Goal: Task Accomplishment & Management: Manage account settings

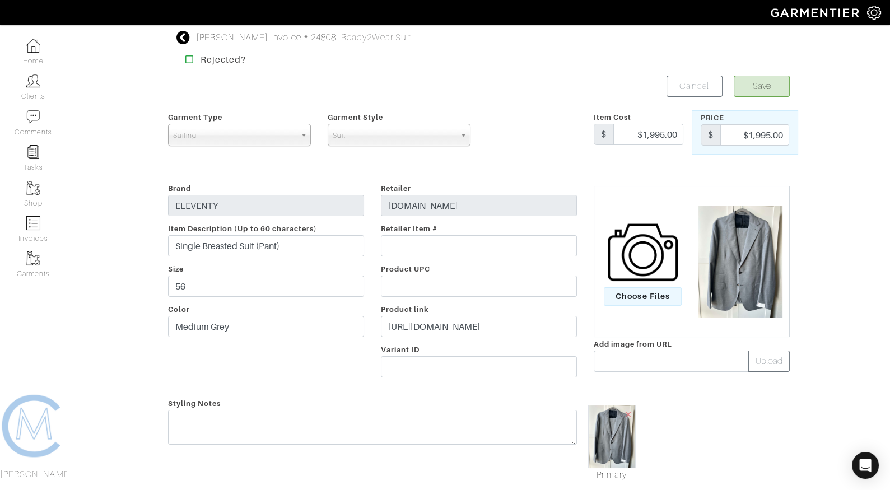
click at [181, 41] on icon at bounding box center [184, 37] width 14 height 13
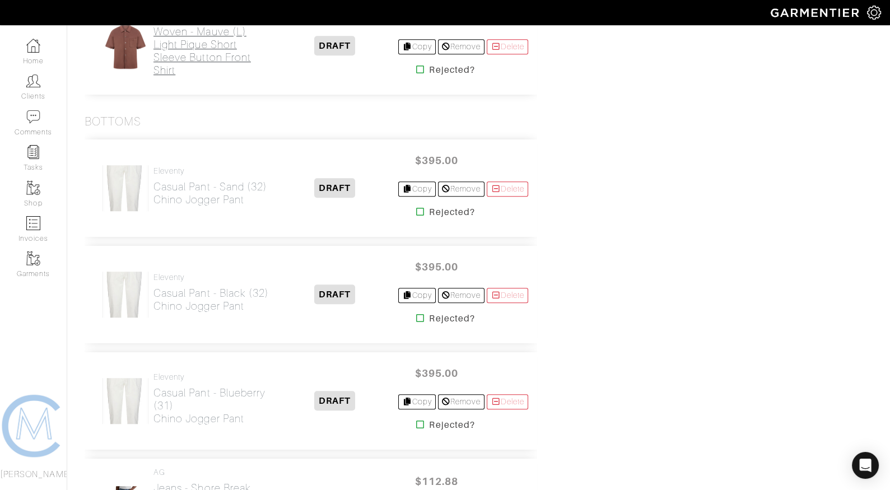
scroll to position [1583, 0]
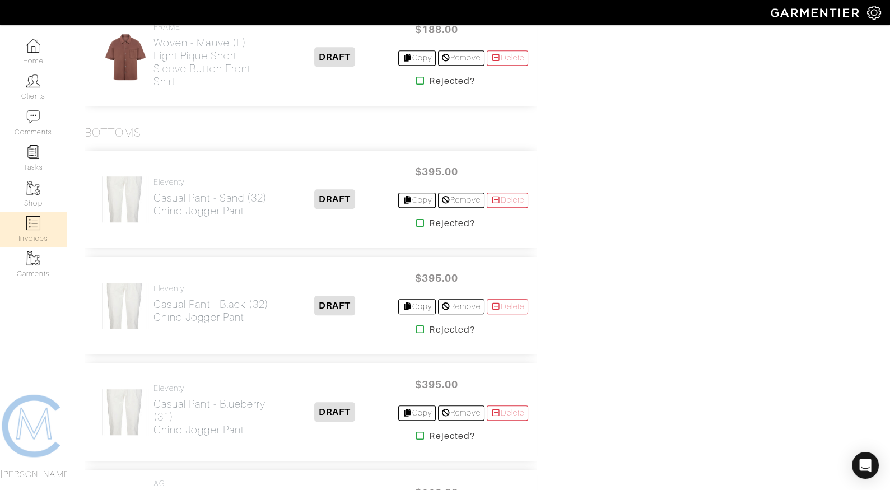
click at [32, 233] on link "Invoices" at bounding box center [33, 229] width 67 height 35
select select
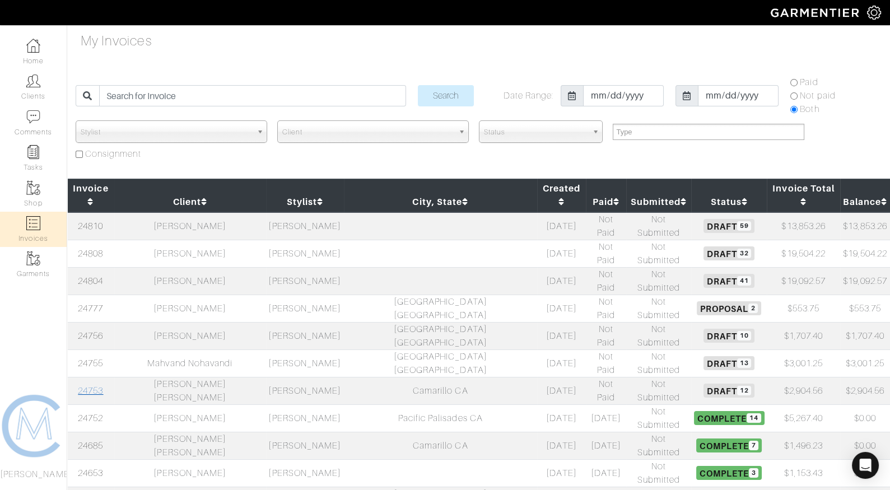
click at [87, 377] on td "24753" at bounding box center [90, 390] width 47 height 27
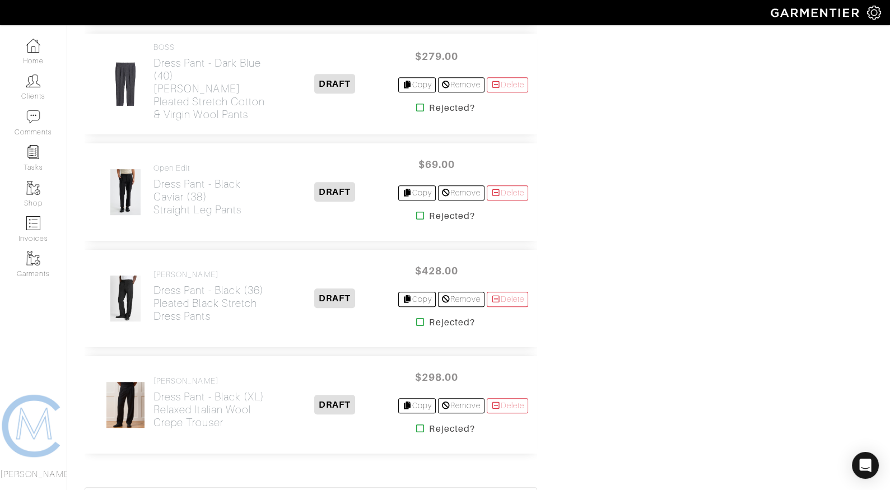
scroll to position [1173, 0]
click at [416, 319] on icon at bounding box center [420, 323] width 8 height 9
click at [417, 213] on icon at bounding box center [420, 217] width 8 height 9
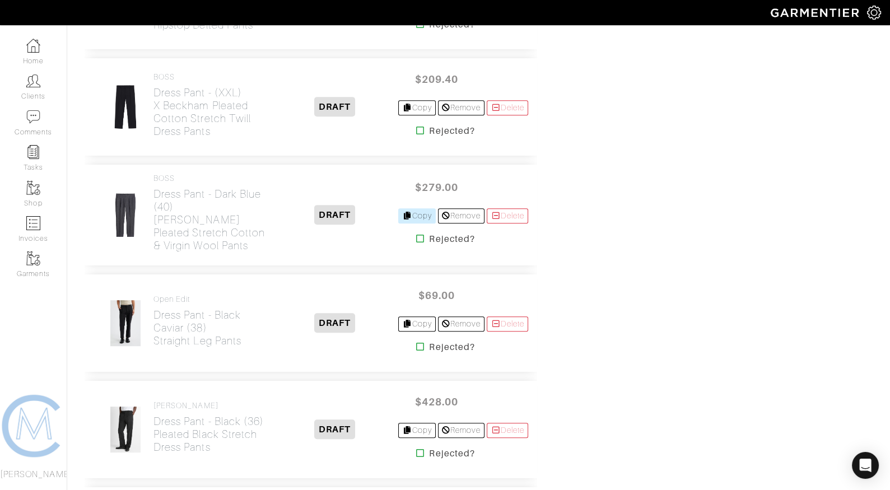
scroll to position [1032, 0]
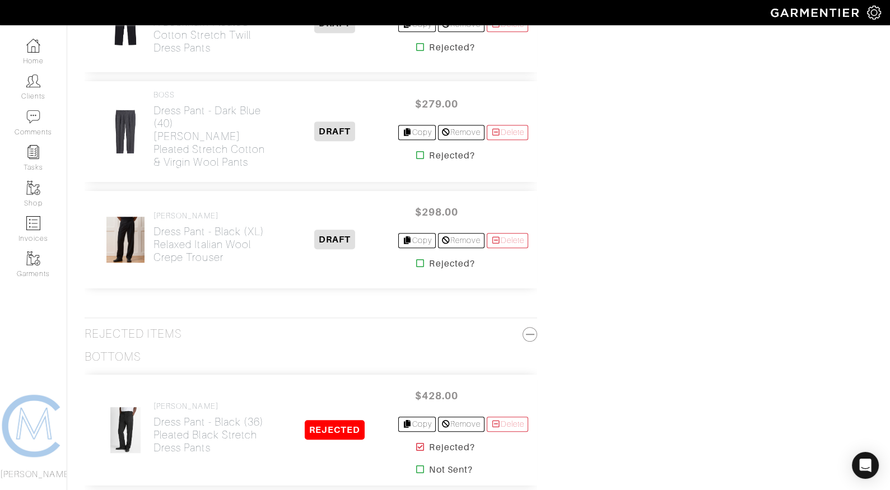
scroll to position [1125, 0]
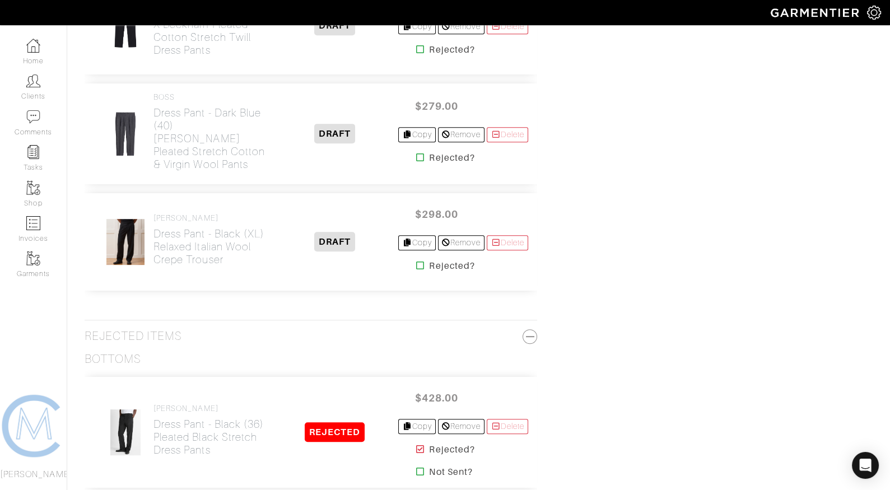
click at [416, 153] on icon at bounding box center [420, 157] width 8 height 9
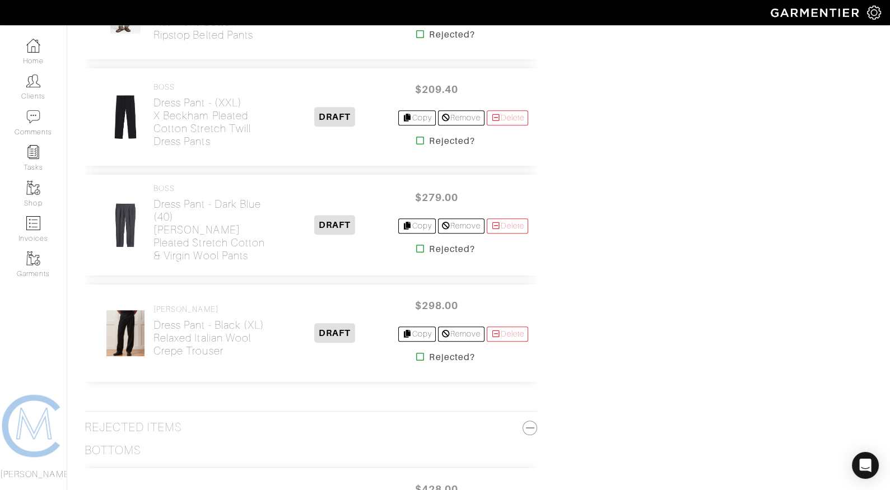
click at [416, 136] on icon at bounding box center [420, 140] width 8 height 9
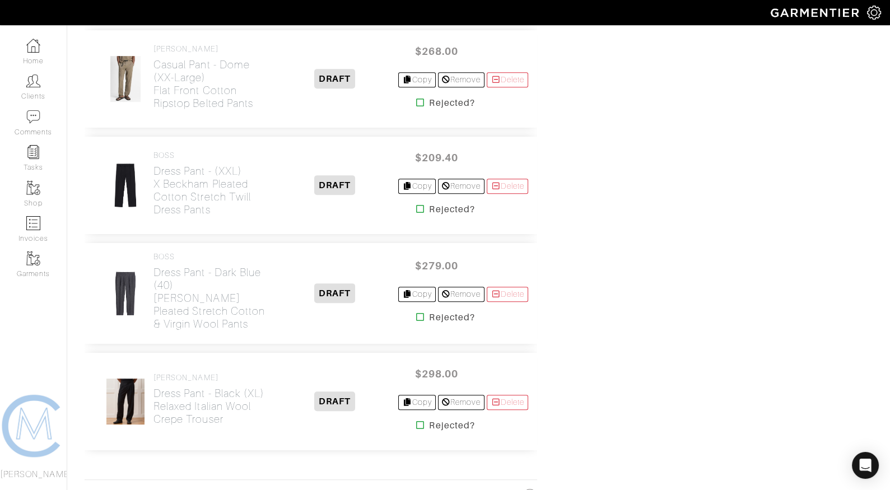
scroll to position [963, 0]
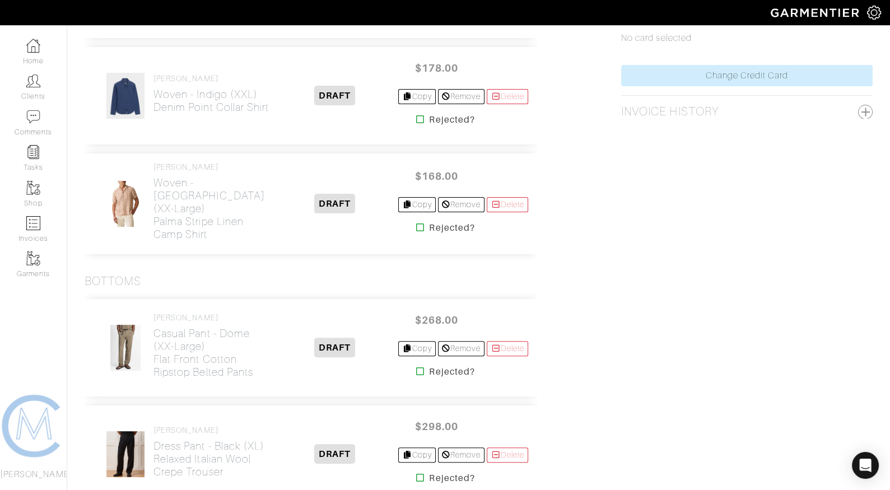
scroll to position [669, 0]
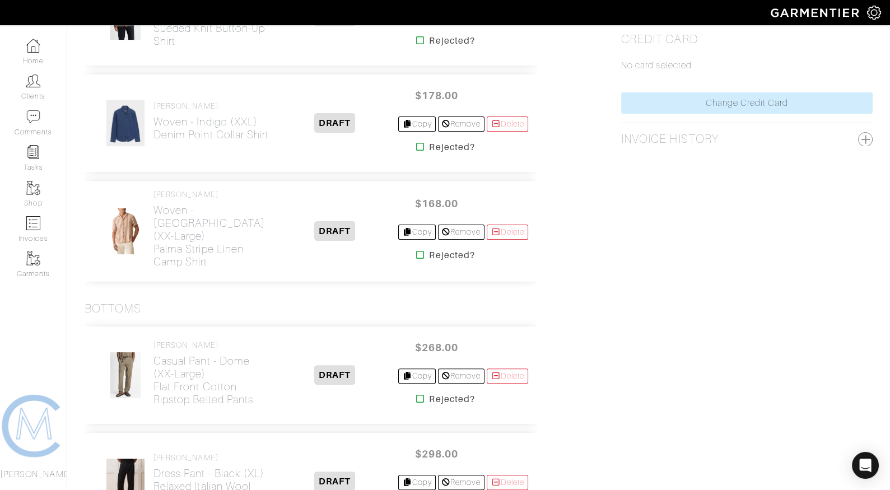
click at [416, 394] on icon at bounding box center [420, 398] width 8 height 9
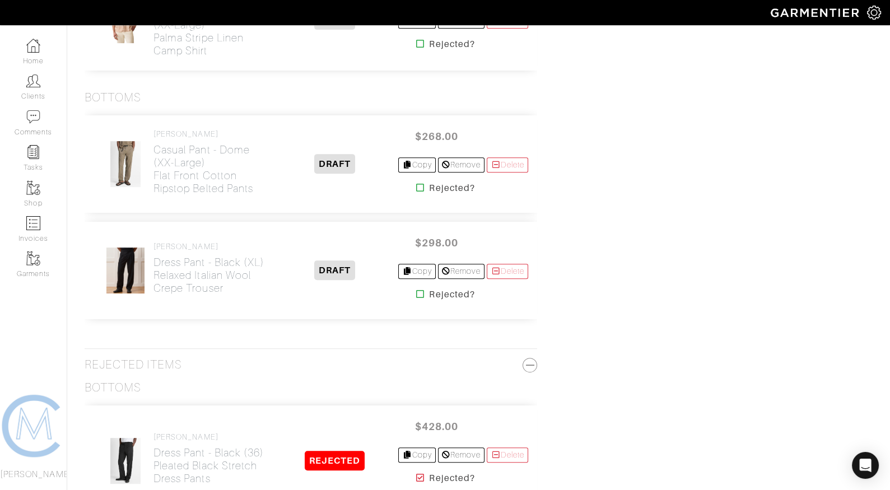
scroll to position [880, 0]
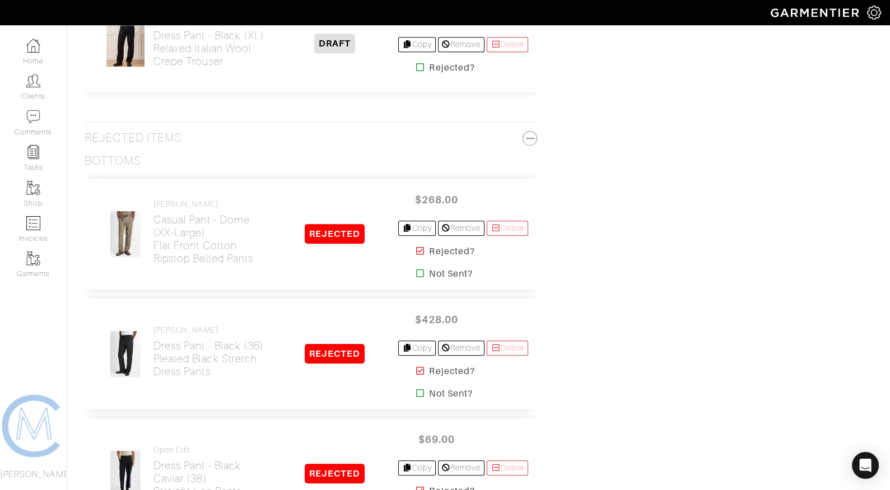
scroll to position [843, 0]
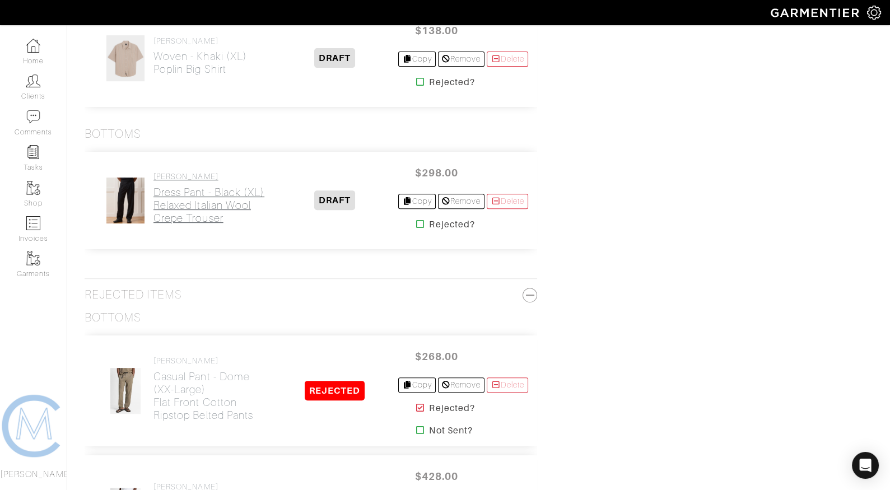
click at [201, 190] on h2 "Dress Pant - Black (XL) Relaxed Italian Wool Crepe Trouser" at bounding box center [213, 205] width 118 height 39
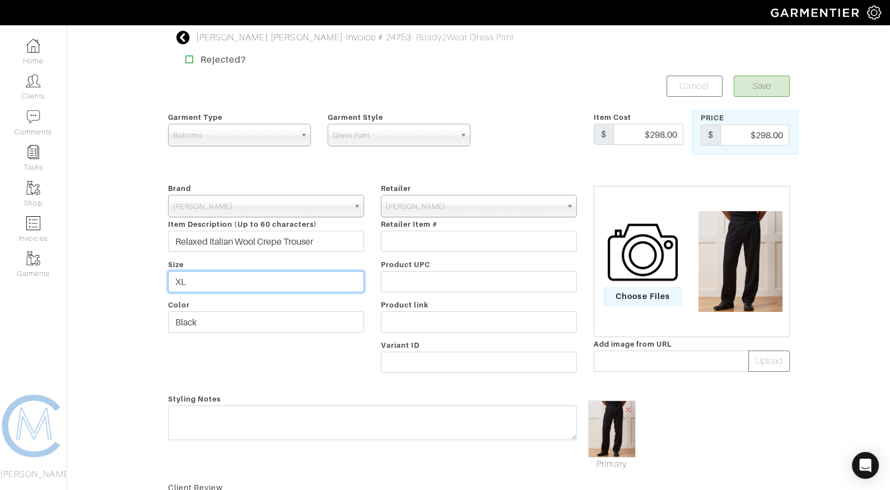
click at [174, 274] on input "XL" at bounding box center [266, 281] width 196 height 21
type input "XXL"
click at [776, 86] on button "Save" at bounding box center [762, 86] width 56 height 21
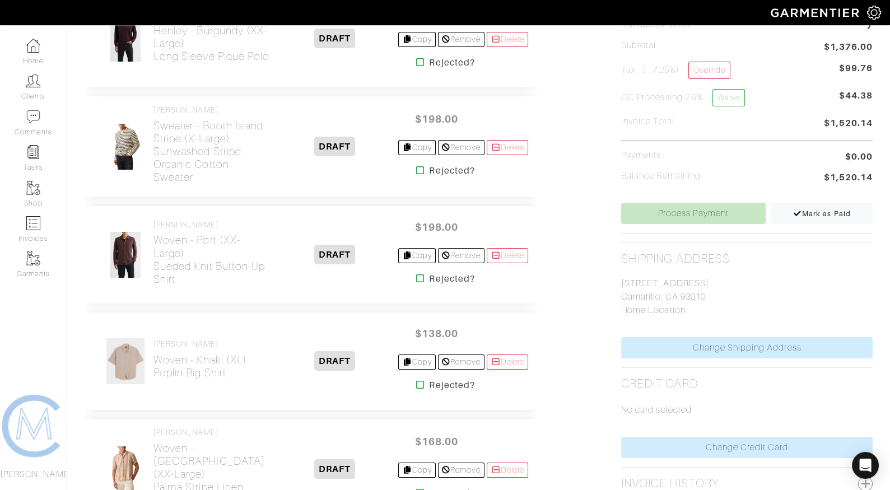
scroll to position [341, 0]
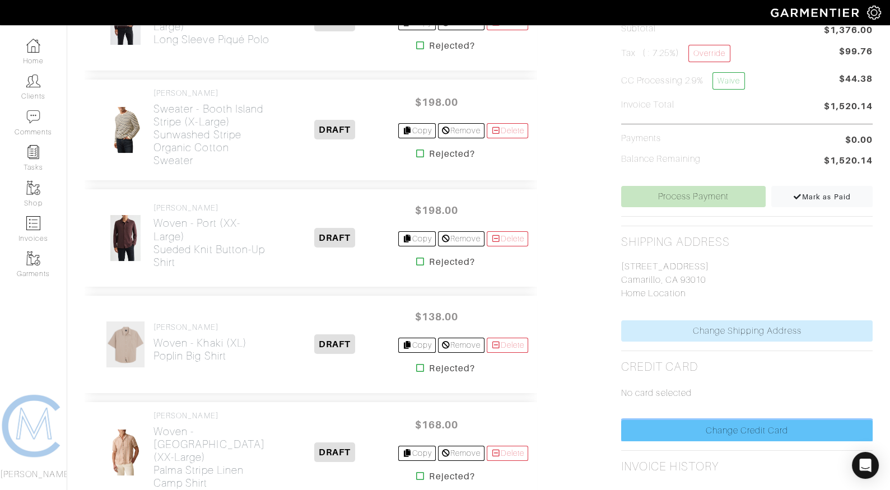
click at [660, 425] on link "Change Credit Card" at bounding box center [747, 430] width 252 height 21
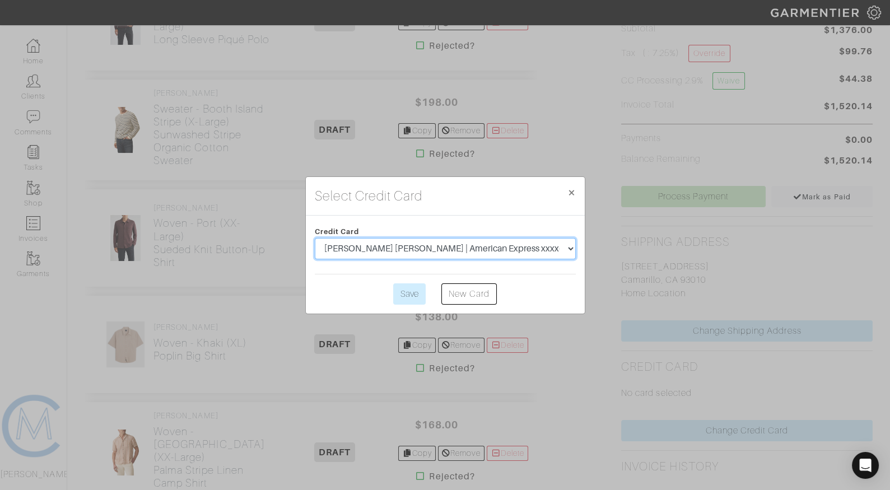
click at [456, 252] on select "[PERSON_NAME] [PERSON_NAME] | American Express xxxx-5005 | 6/2027" at bounding box center [445, 248] width 261 height 21
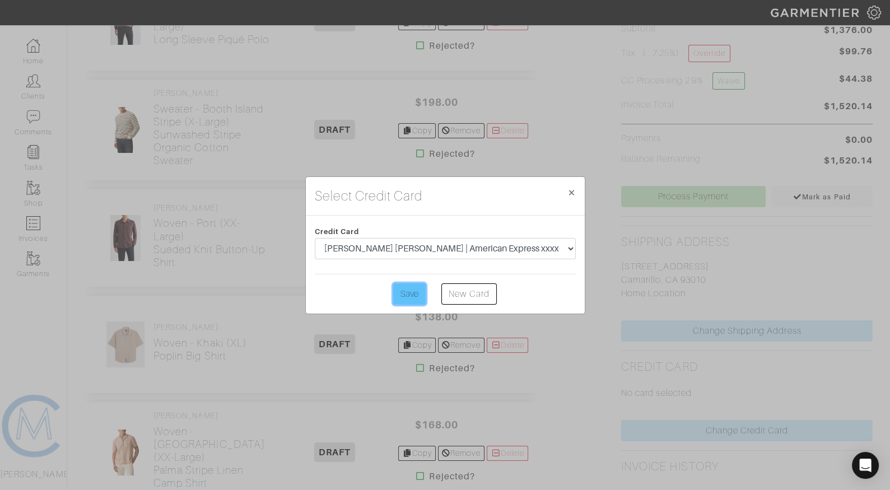
click at [423, 296] on input "Save" at bounding box center [409, 294] width 33 height 21
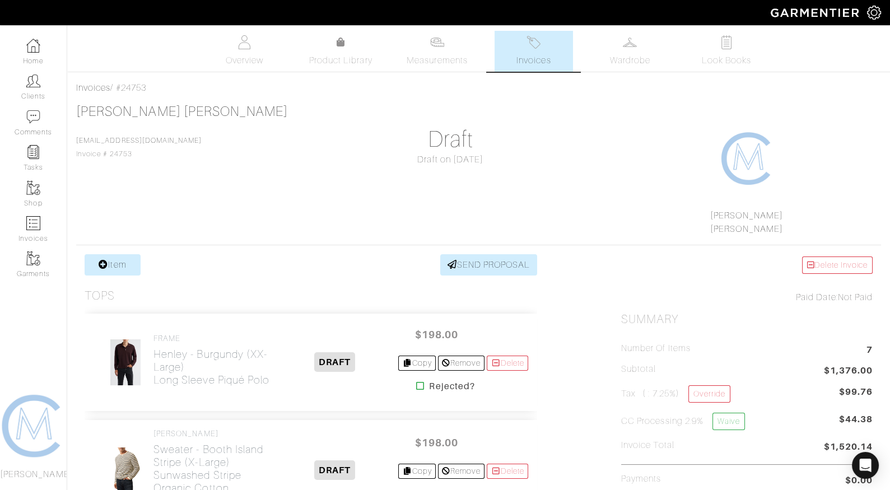
click at [588, 129] on div "[PERSON_NAME] [PERSON_NAME] [EMAIL_ADDRESS][DOMAIN_NAME] Invoice # 24753 Draft …" at bounding box center [478, 170] width 805 height 132
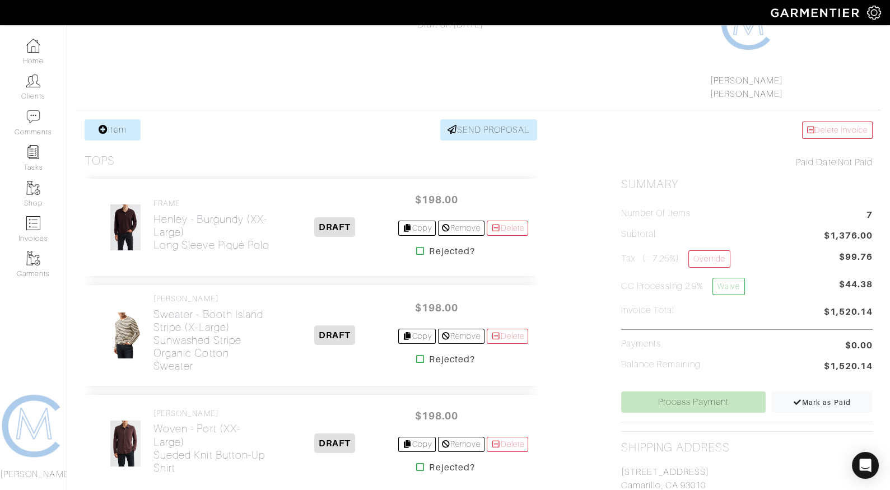
scroll to position [141, 0]
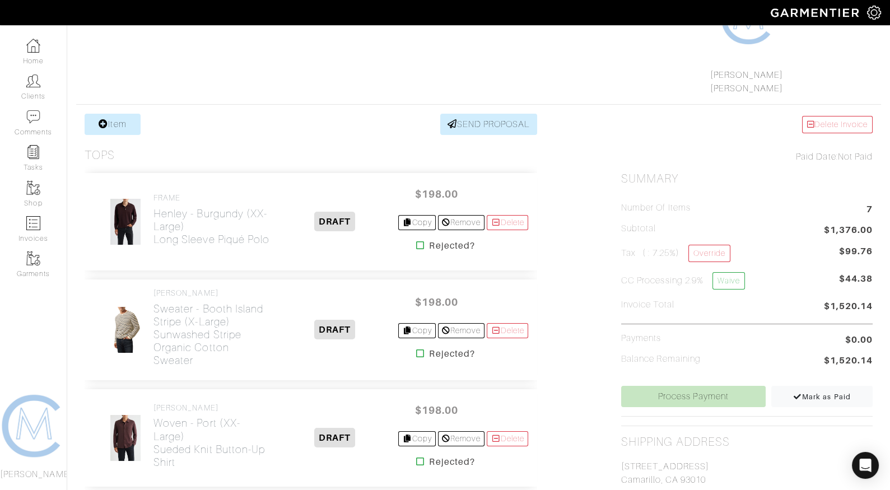
click at [416, 350] on icon at bounding box center [420, 353] width 8 height 9
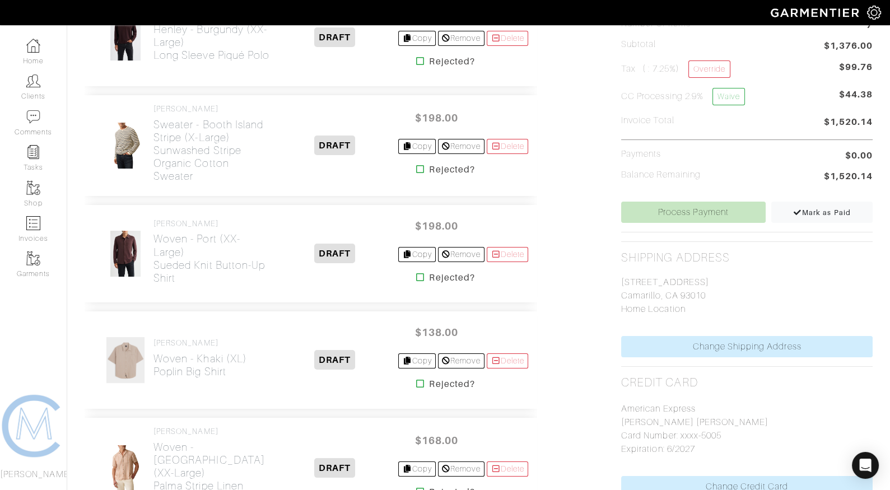
scroll to position [323, 0]
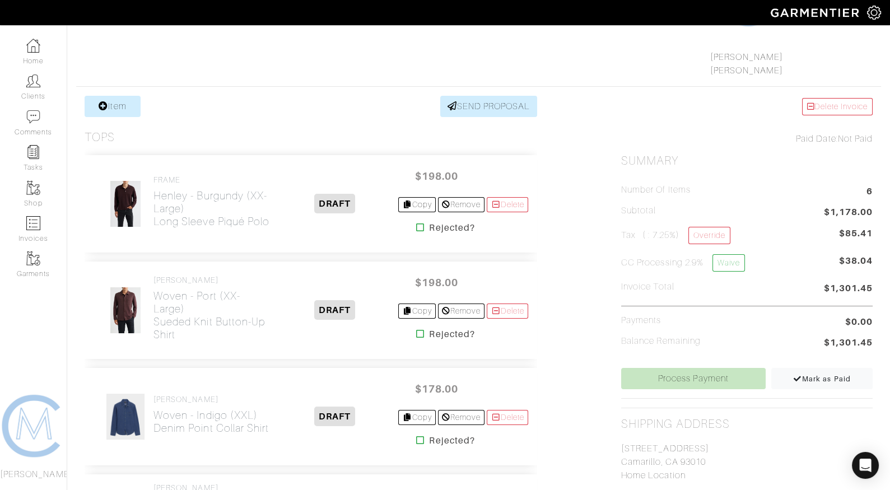
scroll to position [188, 0]
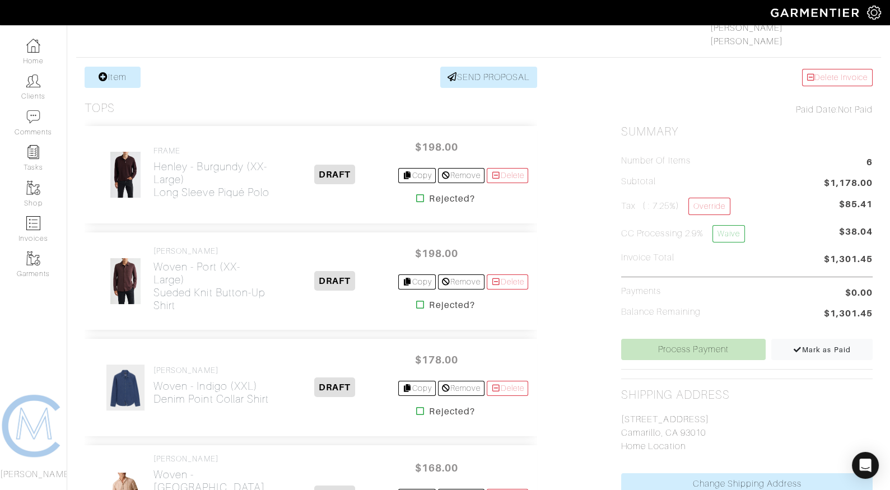
click at [416, 303] on icon at bounding box center [420, 304] width 8 height 9
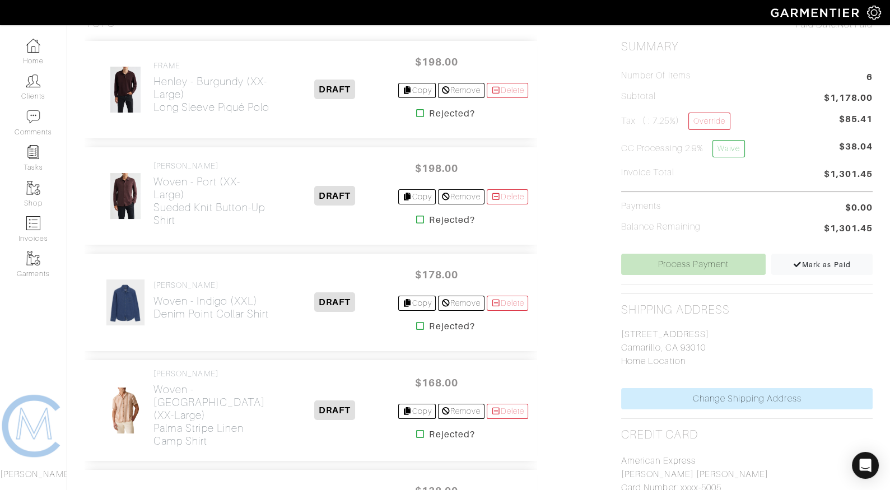
scroll to position [276, 0]
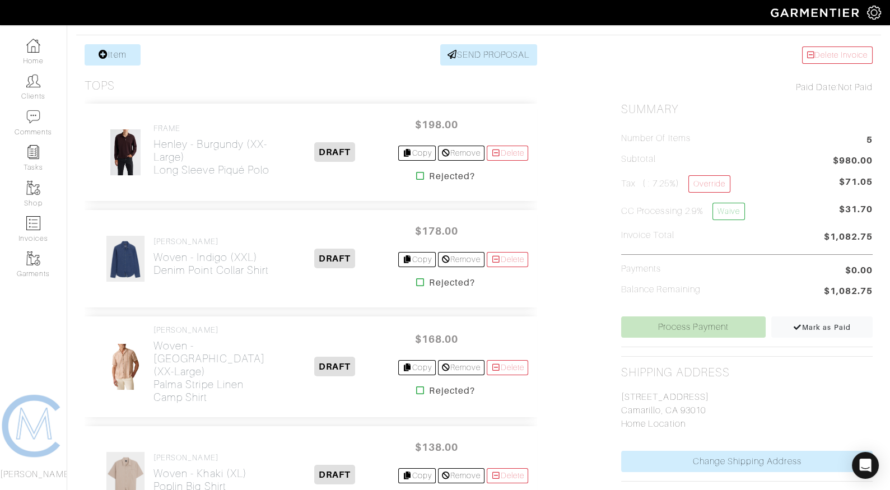
scroll to position [212, 0]
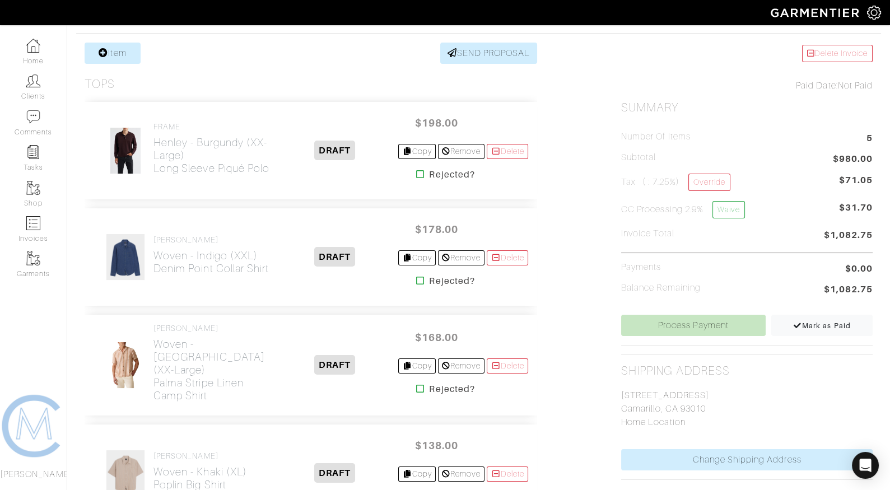
click at [416, 279] on icon at bounding box center [420, 280] width 8 height 9
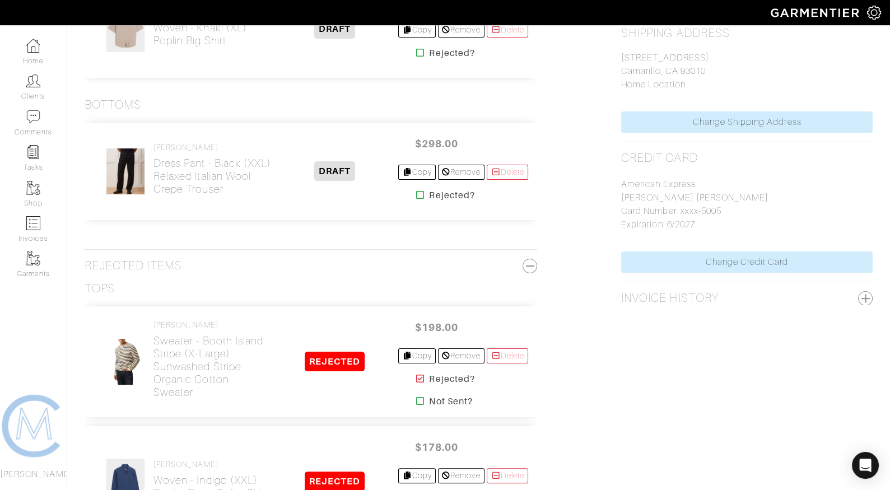
scroll to position [550, 0]
